Goal: Information Seeking & Learning: Learn about a topic

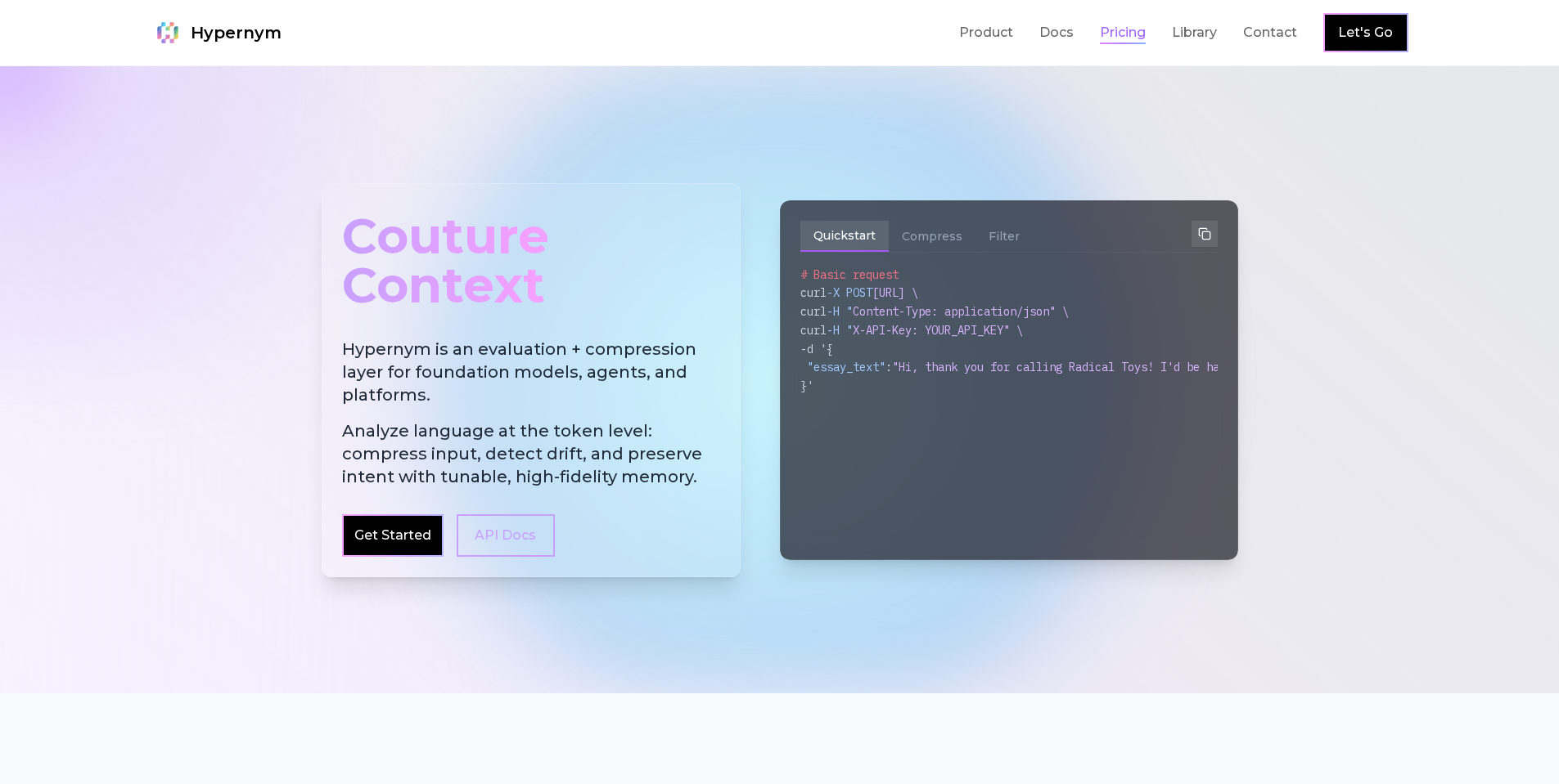
click at [1127, 31] on link "Pricing" at bounding box center [1123, 32] width 46 height 20
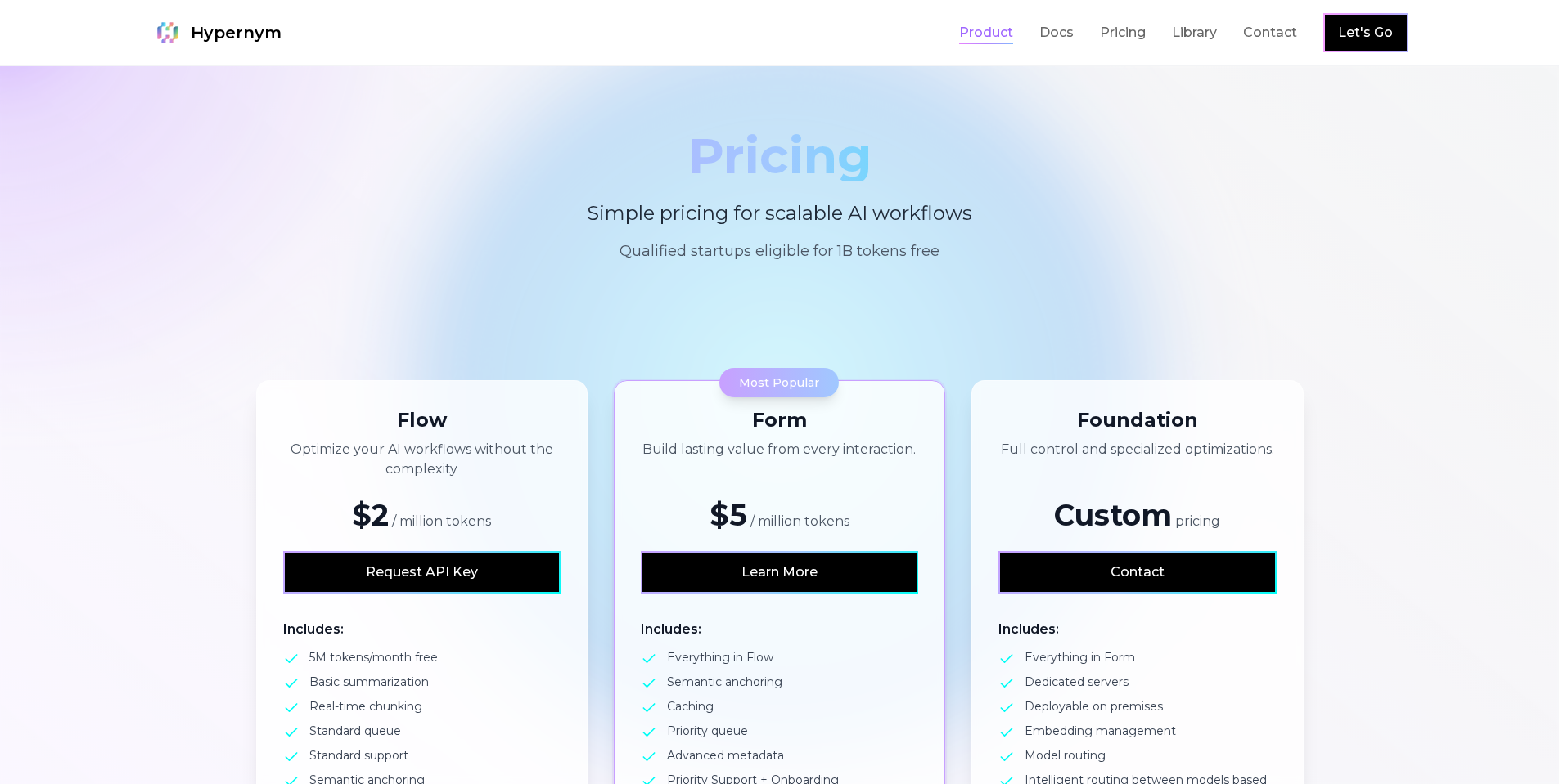
click at [1001, 34] on link "Product" at bounding box center [986, 32] width 54 height 20
click at [1059, 36] on link "Docs" at bounding box center [1056, 32] width 34 height 20
click at [1198, 32] on link "Library" at bounding box center [1194, 32] width 45 height 20
click at [1249, 32] on link "Contact" at bounding box center [1269, 32] width 54 height 20
click at [1008, 32] on link "Product" at bounding box center [986, 32] width 54 height 20
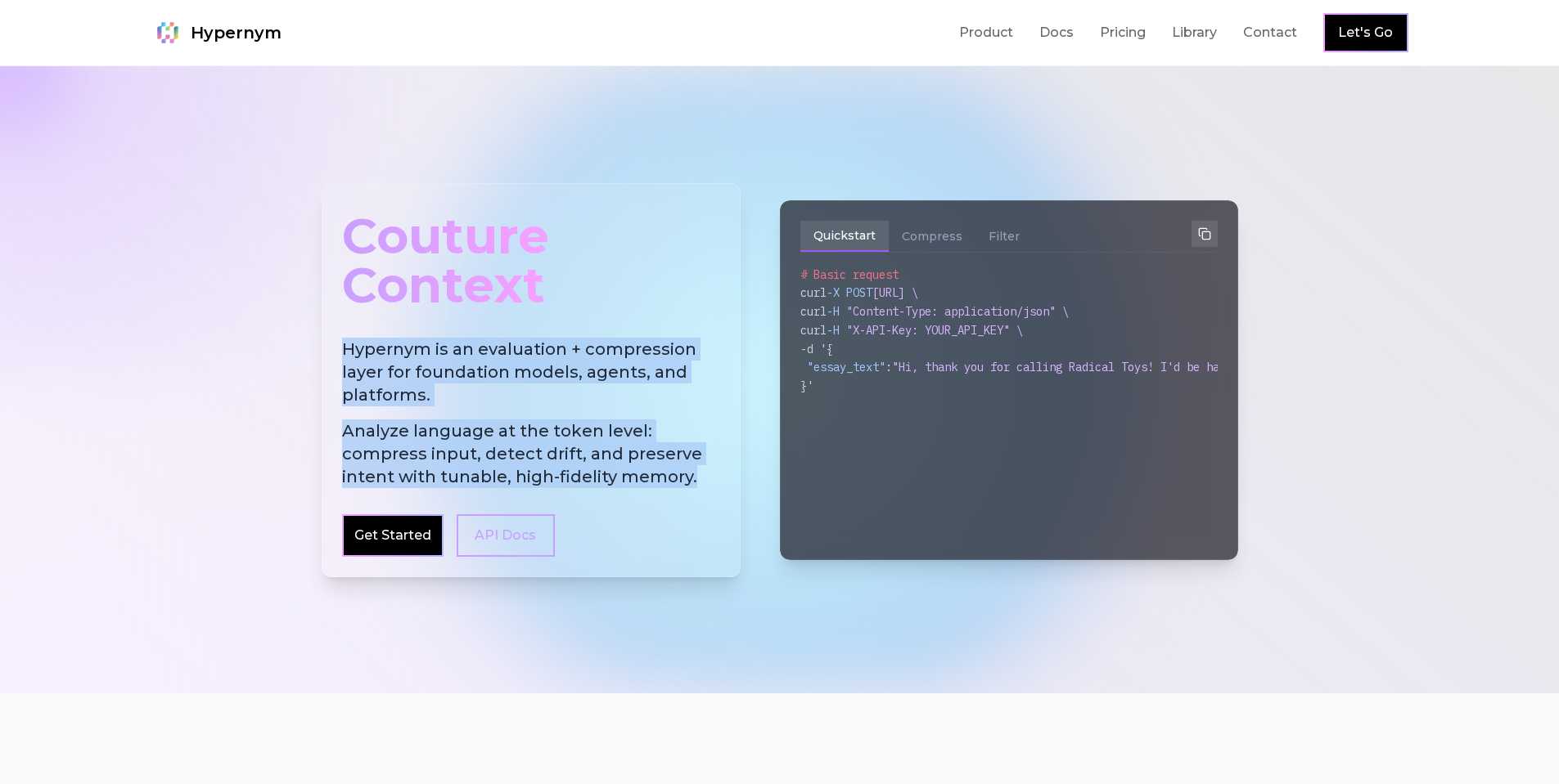
drag, startPoint x: 343, startPoint y: 354, endPoint x: 706, endPoint y: 488, distance: 386.9
click at [706, 488] on h2 "Hypernym is an evaluation + compression layer for foundation models, agents, an…" at bounding box center [531, 414] width 379 height 151
copy h2 "Hypernym is an evaluation + compression layer for foundation models, agents, an…"
click at [949, 233] on button "Compress" at bounding box center [932, 237] width 87 height 31
click at [1004, 239] on button "Filter" at bounding box center [1003, 237] width 58 height 31
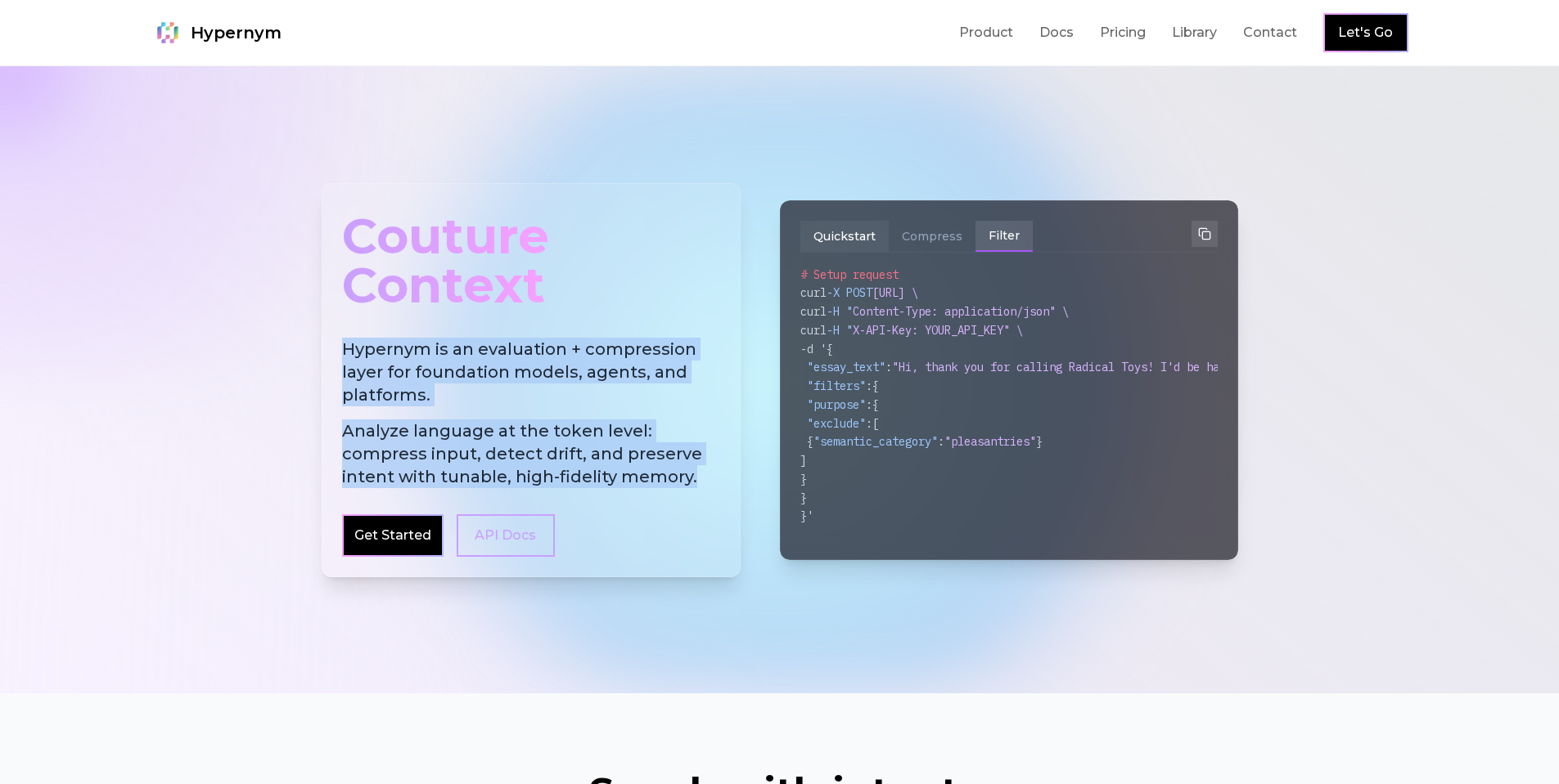
click at [865, 239] on button "Quickstart" at bounding box center [844, 237] width 88 height 31
click at [926, 232] on button "Compress" at bounding box center [932, 237] width 87 height 31
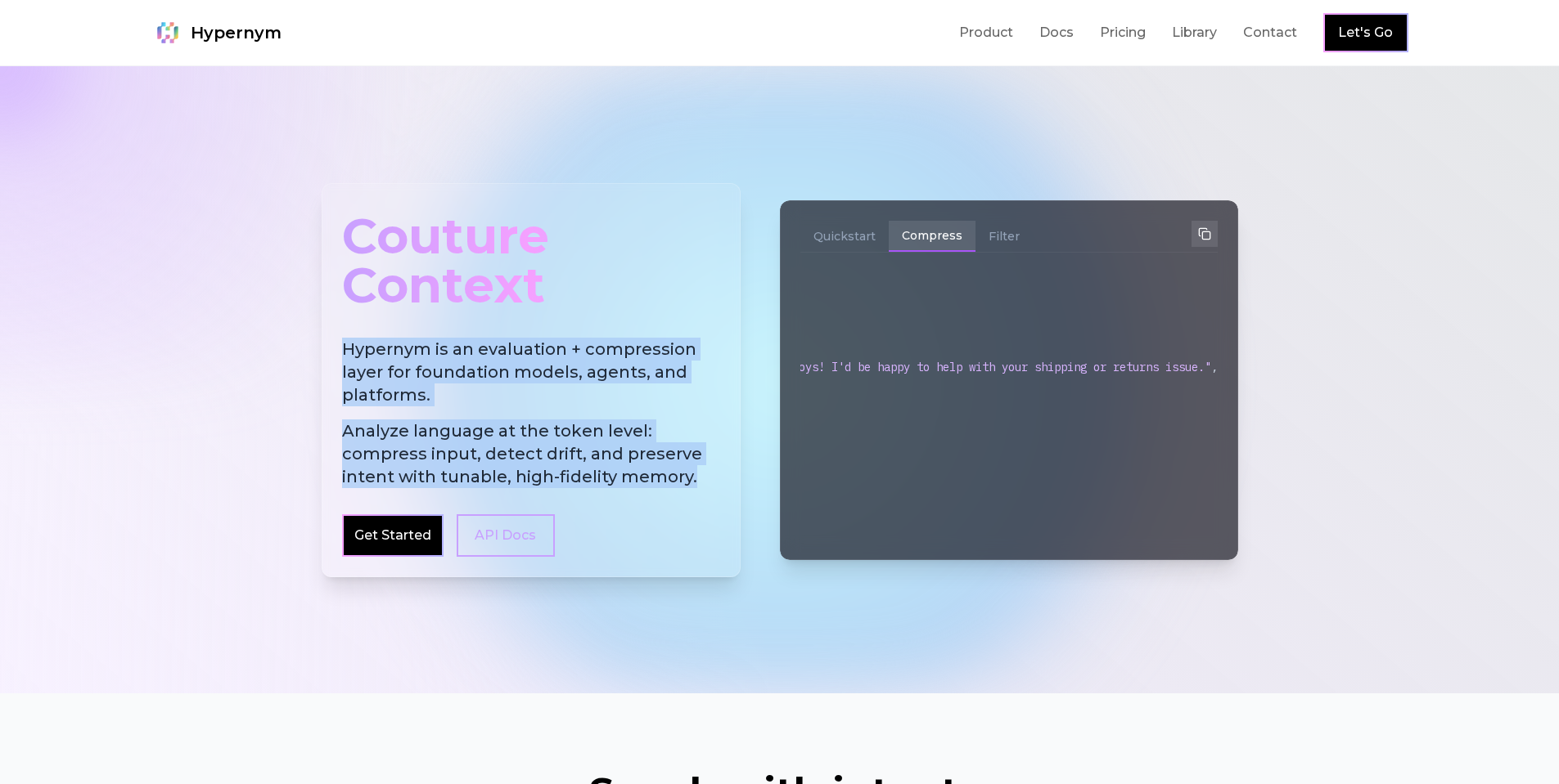
scroll to position [0, 374]
click at [835, 238] on button "Quickstart" at bounding box center [844, 237] width 88 height 31
click at [917, 236] on button "Compress" at bounding box center [932, 237] width 87 height 31
click at [1000, 236] on button "Filter" at bounding box center [1003, 237] width 58 height 31
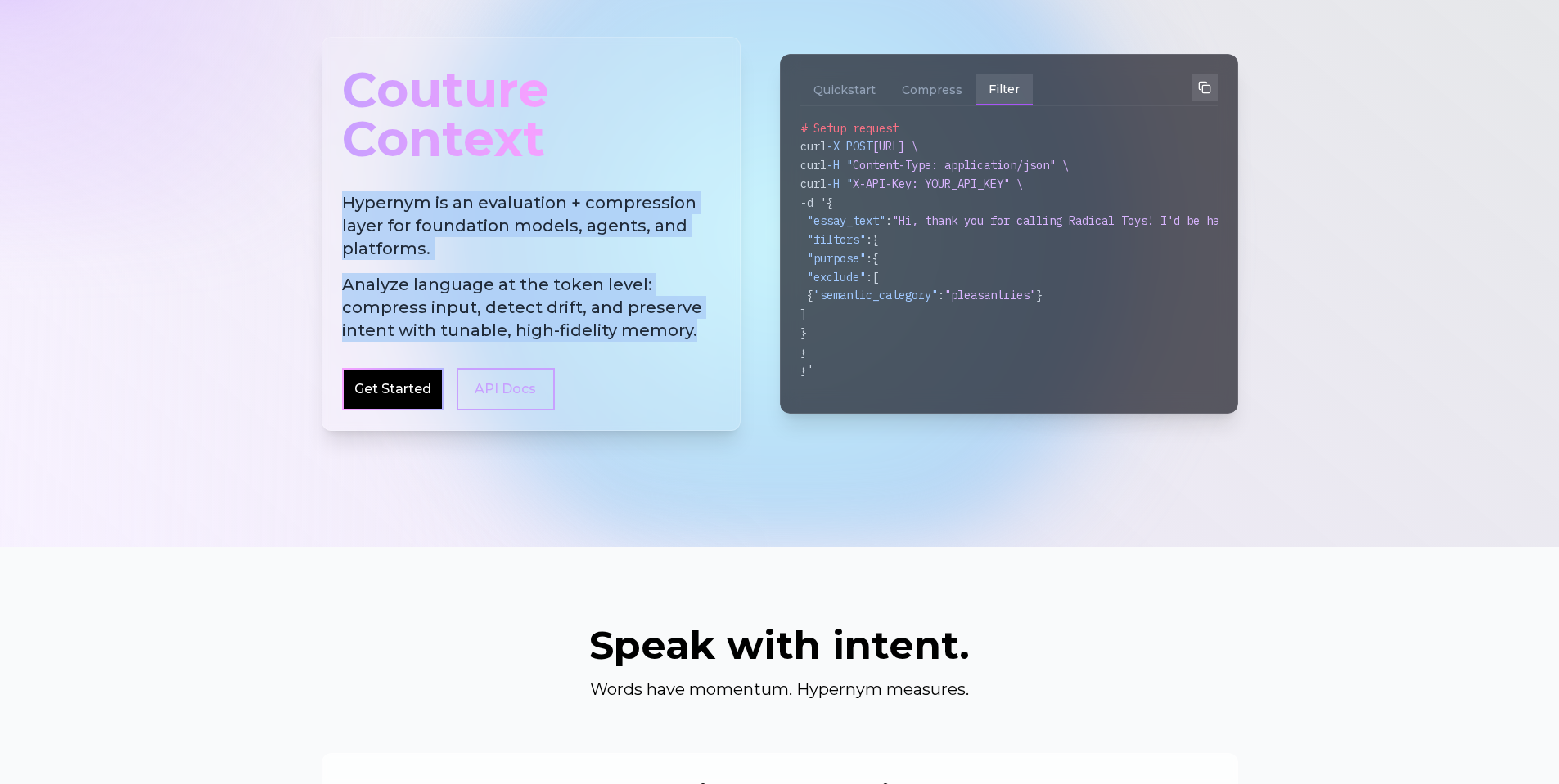
scroll to position [98, 0]
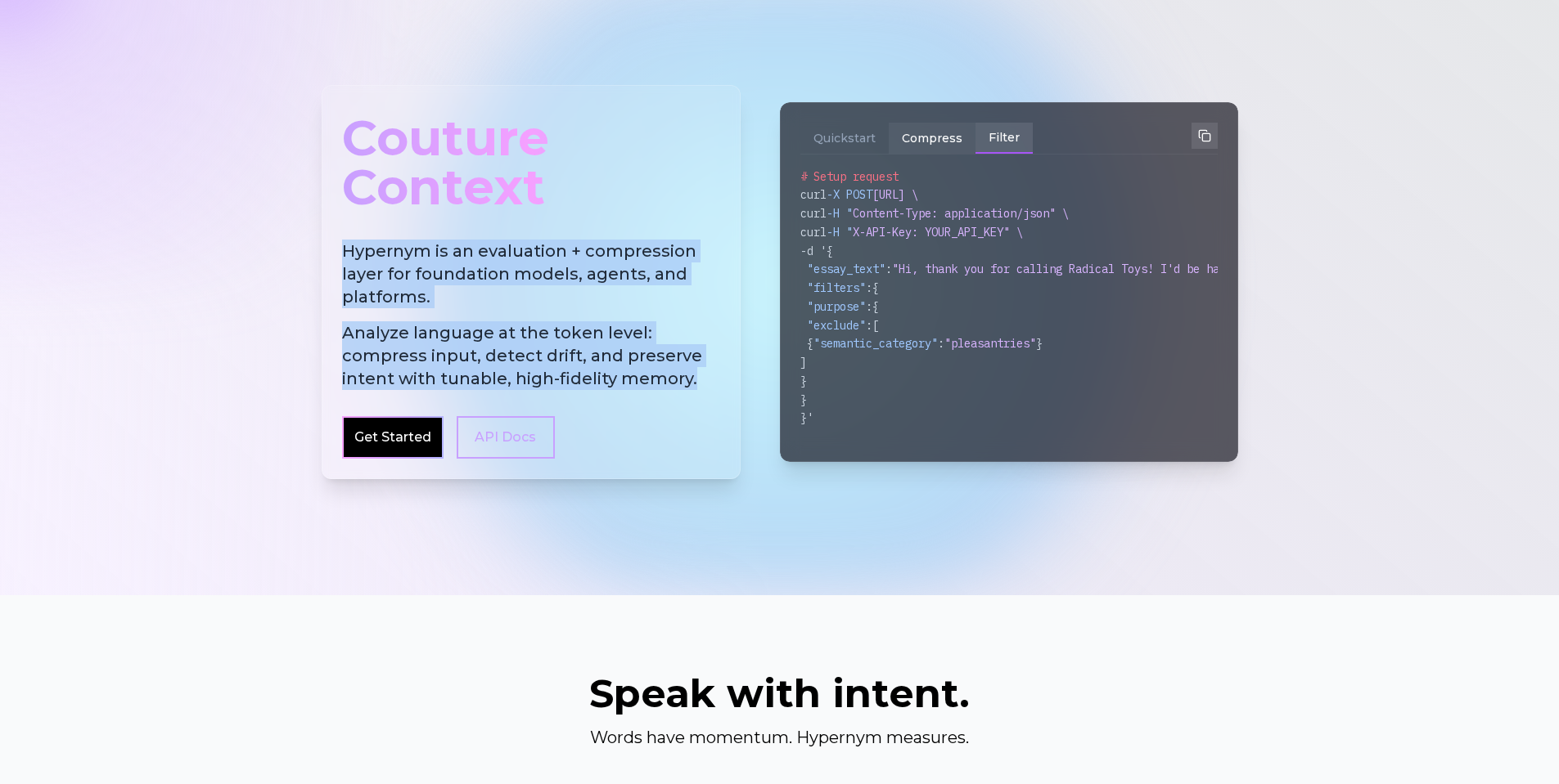
click at [943, 138] on button "Compress" at bounding box center [932, 139] width 87 height 31
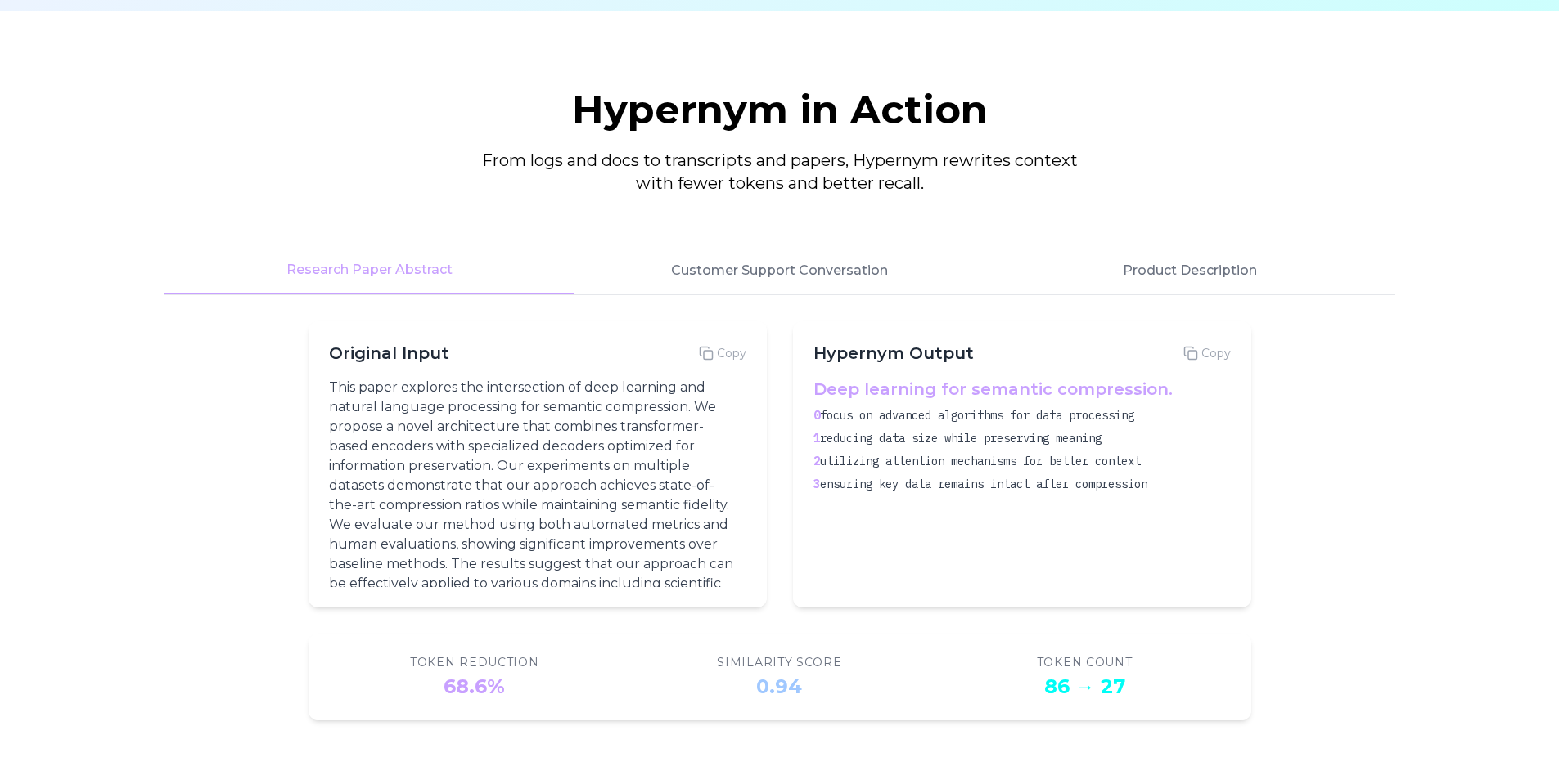
scroll to position [2062, 0]
click at [751, 282] on button "Customer Support Conversation" at bounding box center [779, 269] width 410 height 48
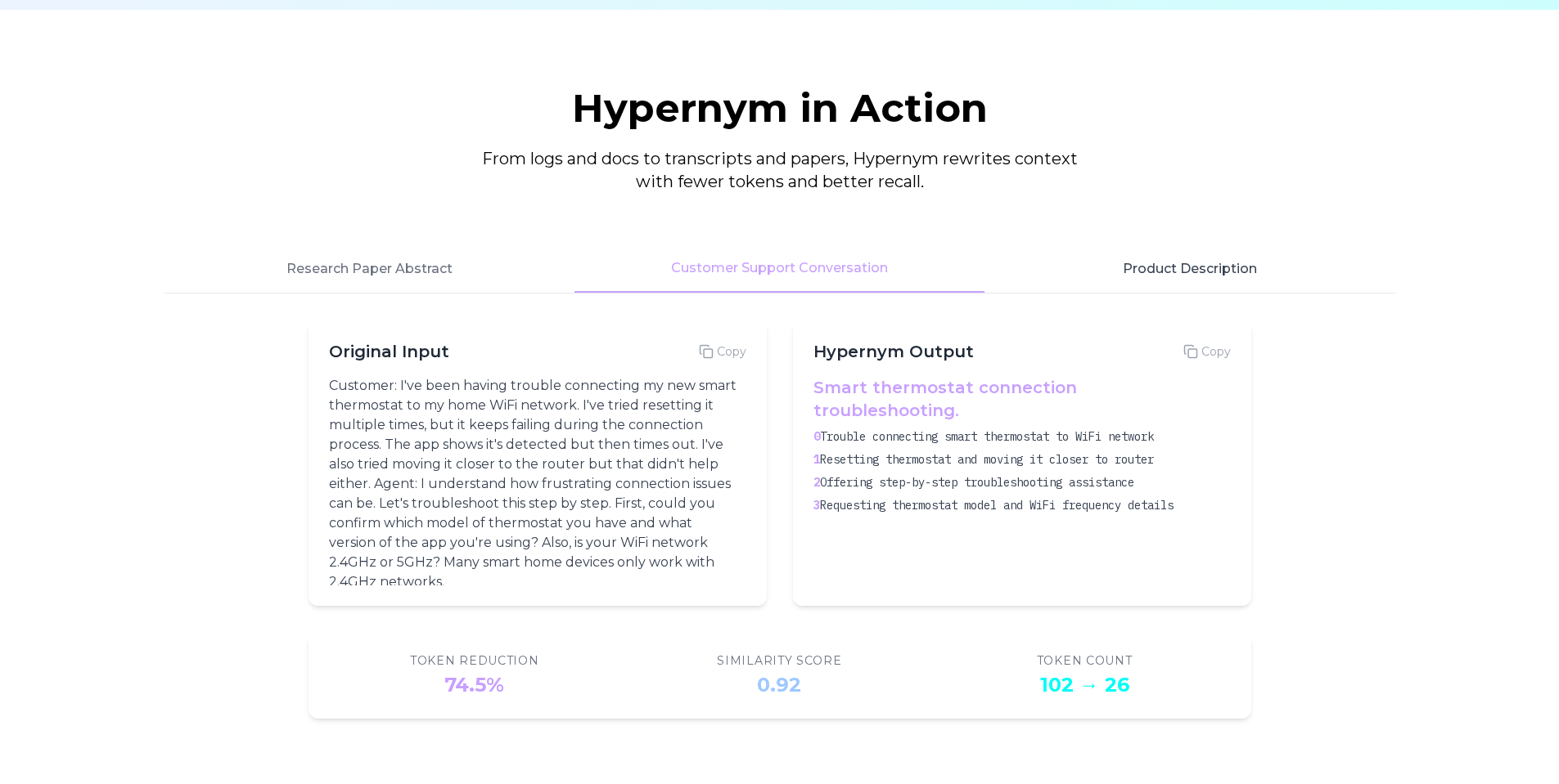
click at [1159, 276] on button "Product Description" at bounding box center [1189, 269] width 410 height 48
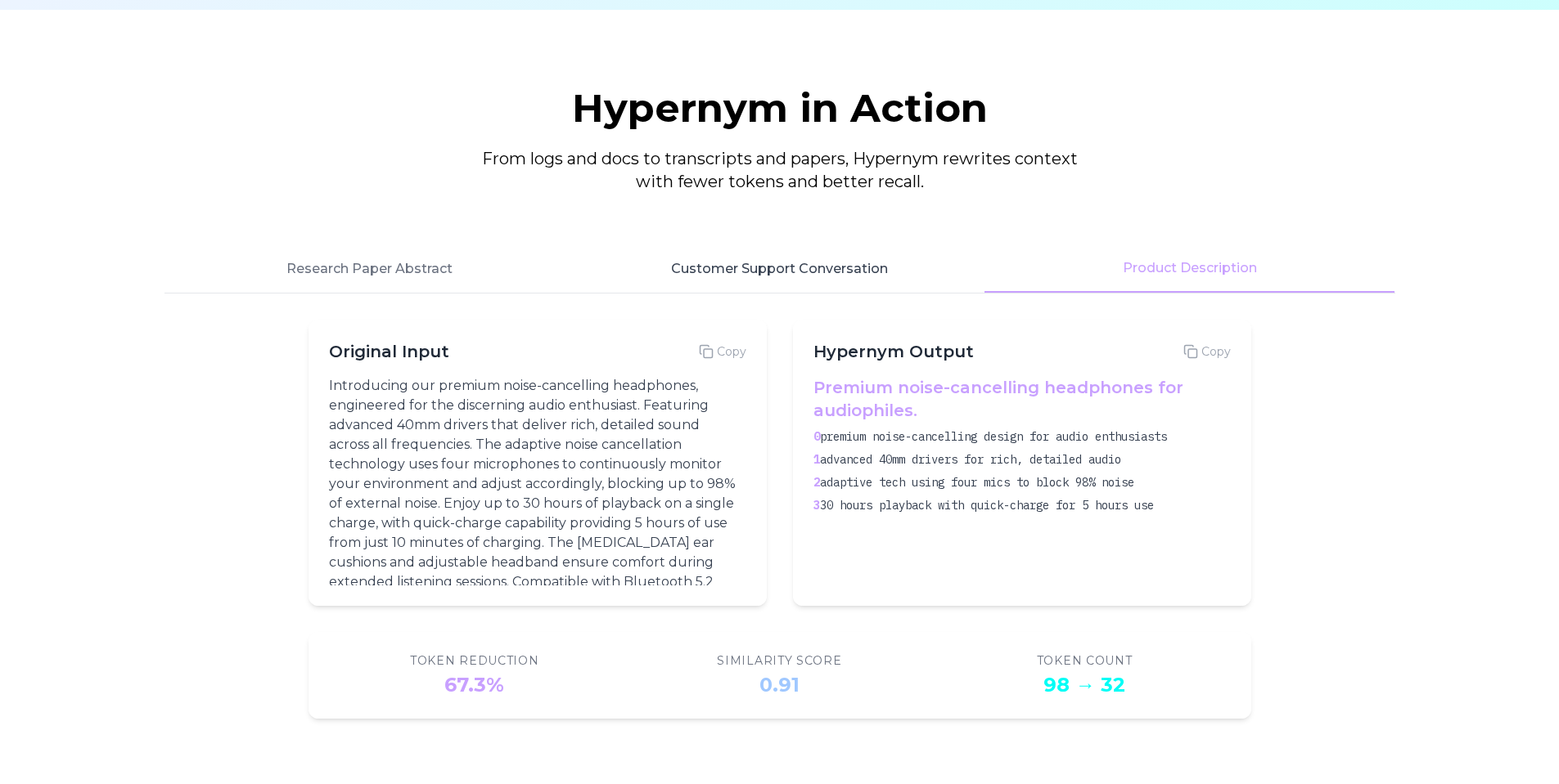
click at [751, 273] on button "Customer Support Conversation" at bounding box center [779, 269] width 410 height 48
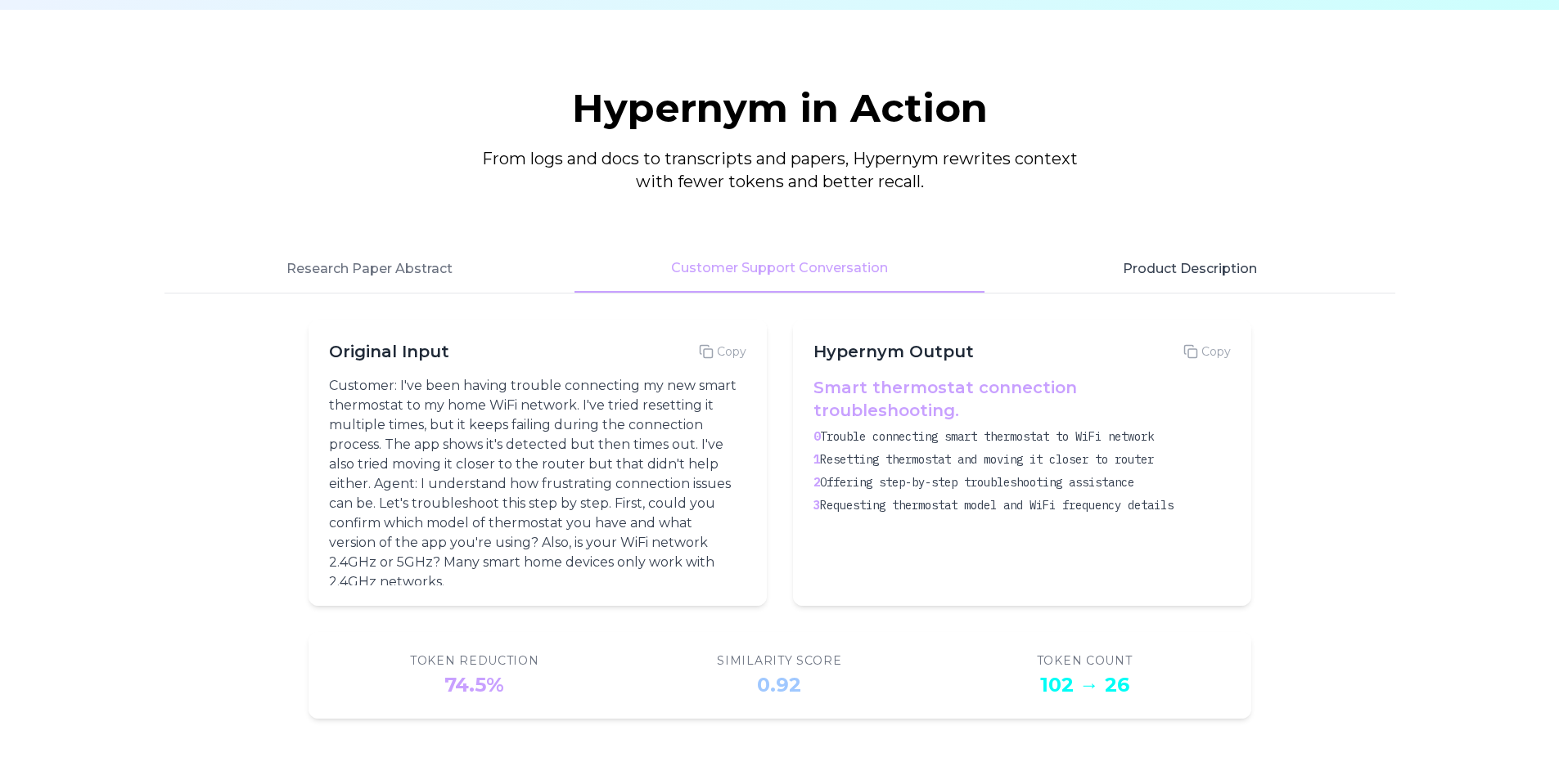
click at [1156, 269] on button "Product Description" at bounding box center [1189, 269] width 410 height 48
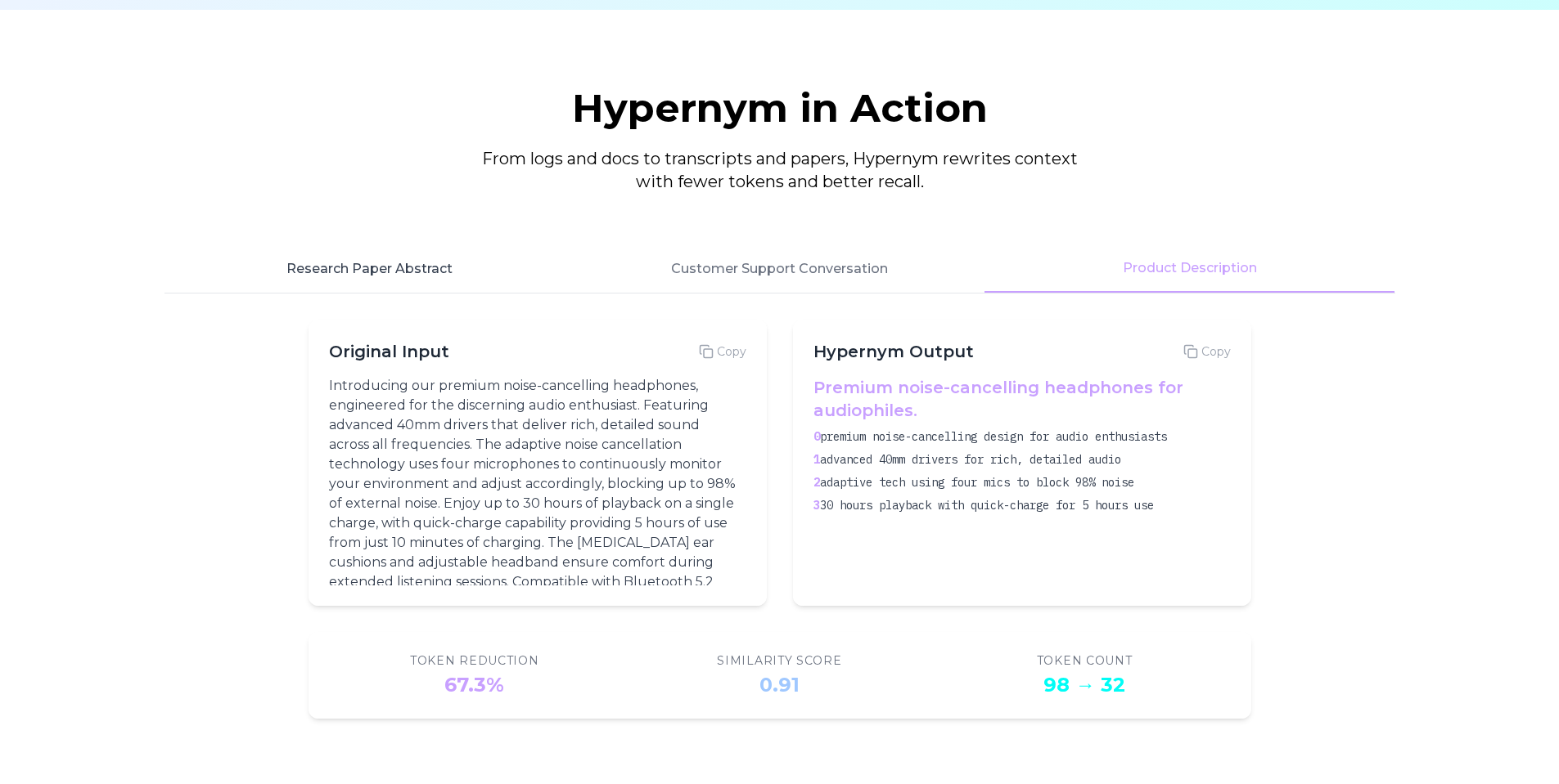
click at [364, 280] on button "Research Paper Abstract" at bounding box center [369, 269] width 410 height 48
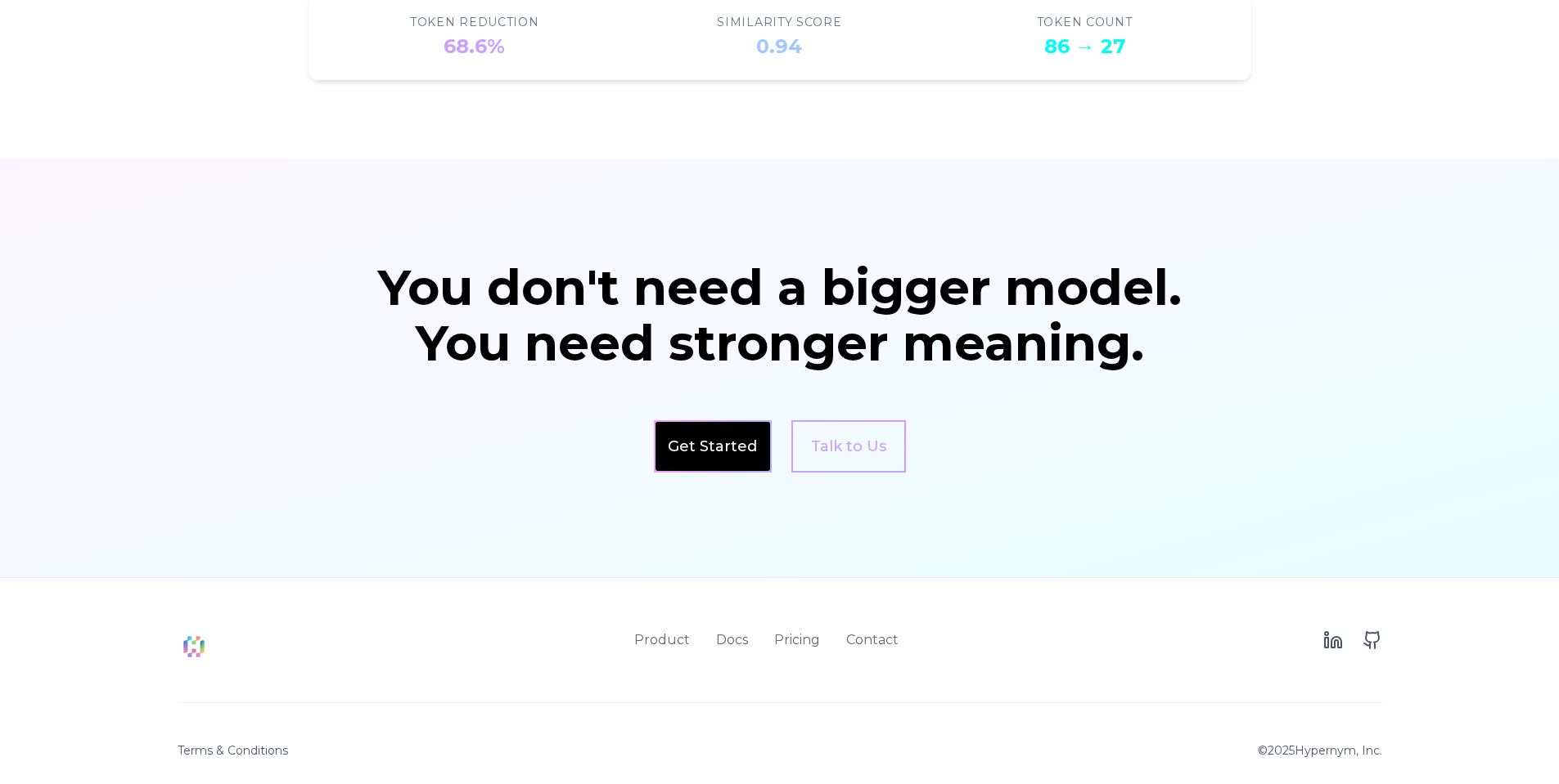
scroll to position [2727, 0]
